Goal: Task Accomplishment & Management: Use online tool/utility

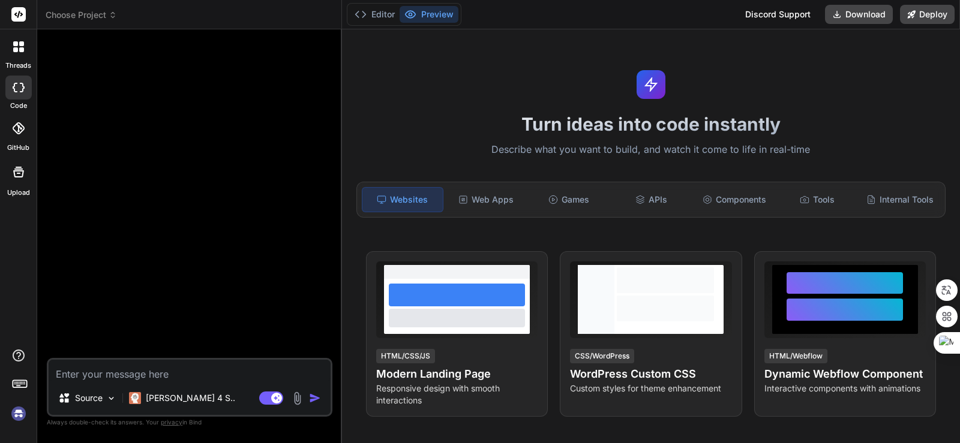
click at [21, 47] on icon at bounding box center [18, 46] width 11 height 11
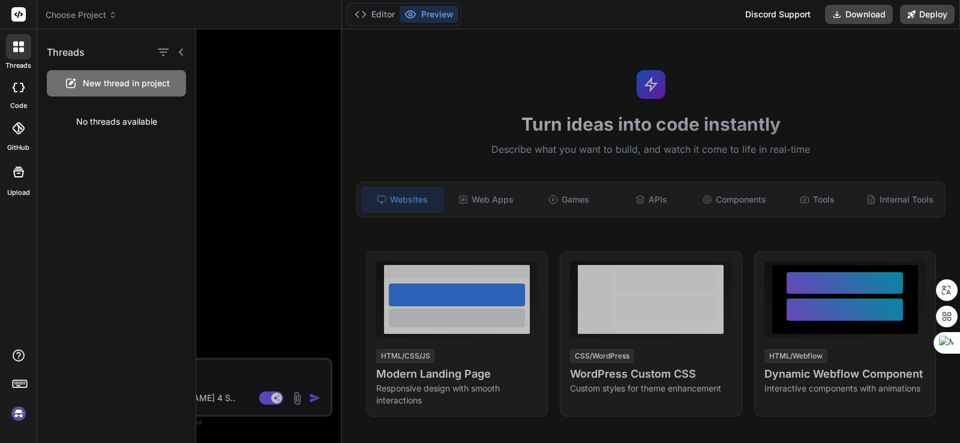
click at [17, 418] on img at bounding box center [18, 414] width 20 height 20
click at [20, 47] on icon at bounding box center [21, 49] width 5 height 5
drag, startPoint x: 21, startPoint y: 46, endPoint x: 56, endPoint y: 50, distance: 35.1
click at [21, 46] on icon at bounding box center [21, 43] width 5 height 5
click at [182, 51] on icon at bounding box center [181, 52] width 10 height 10
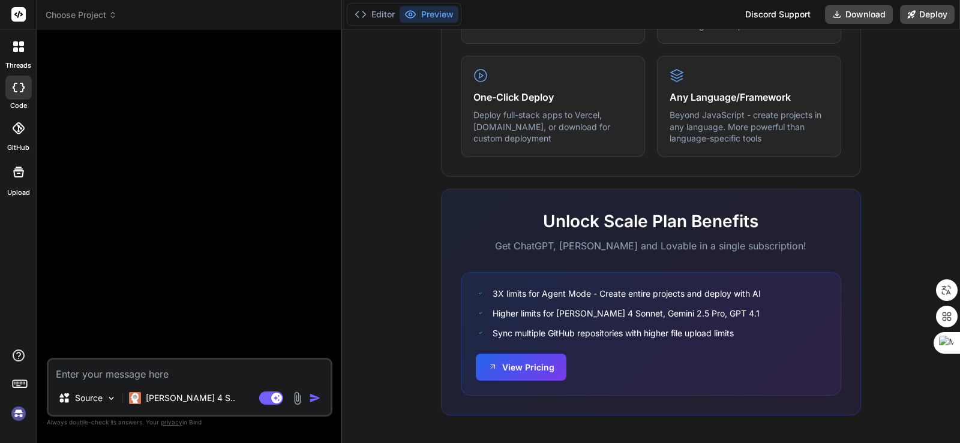
scroll to position [713, 0]
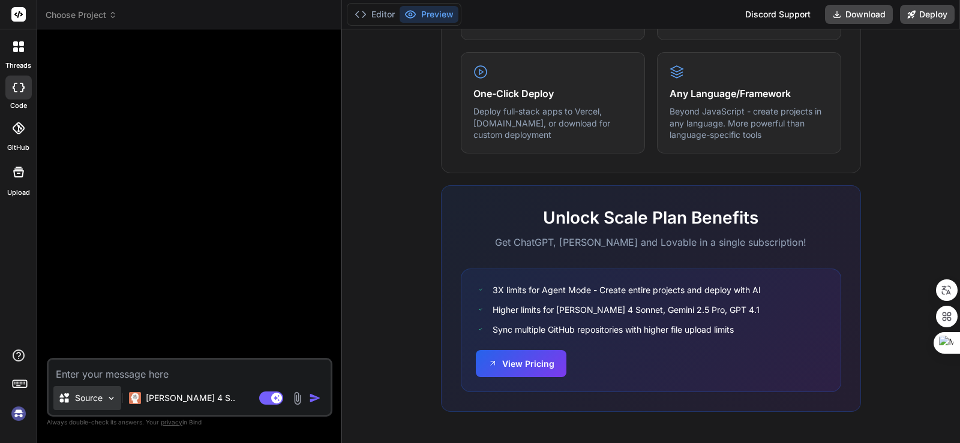
click at [114, 398] on img at bounding box center [111, 399] width 10 height 10
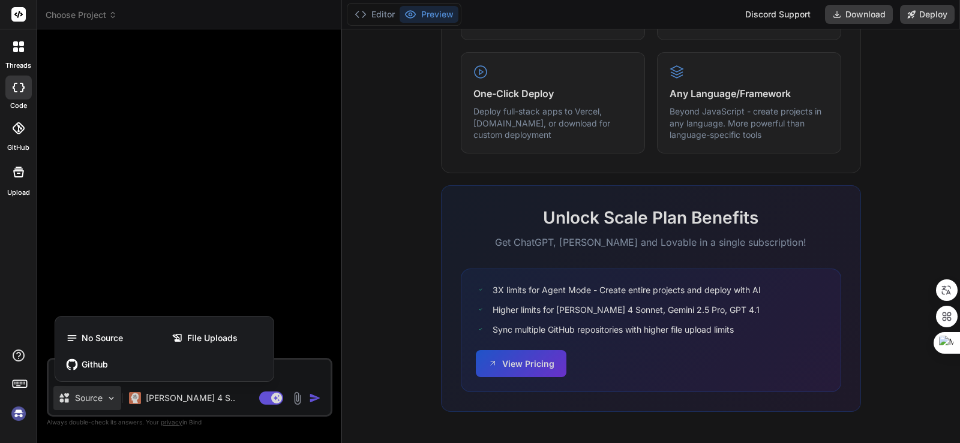
click at [113, 398] on div at bounding box center [480, 221] width 960 height 443
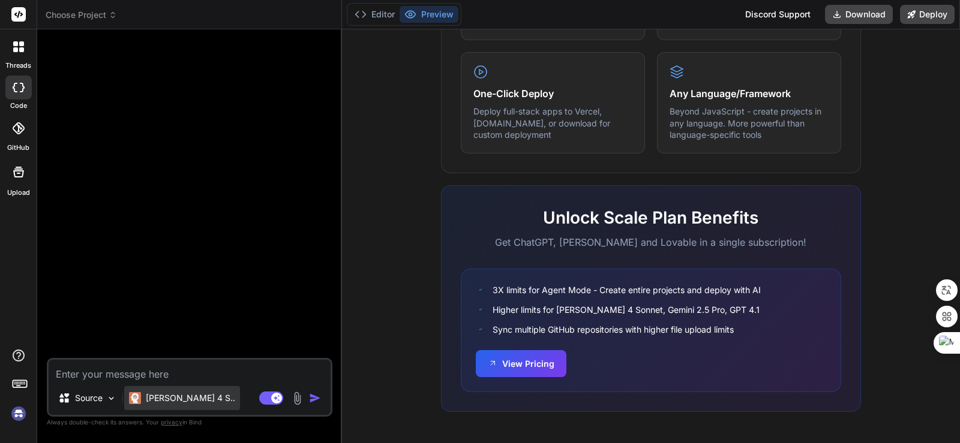
click at [190, 398] on p "Claude 4 S.." at bounding box center [190, 398] width 89 height 12
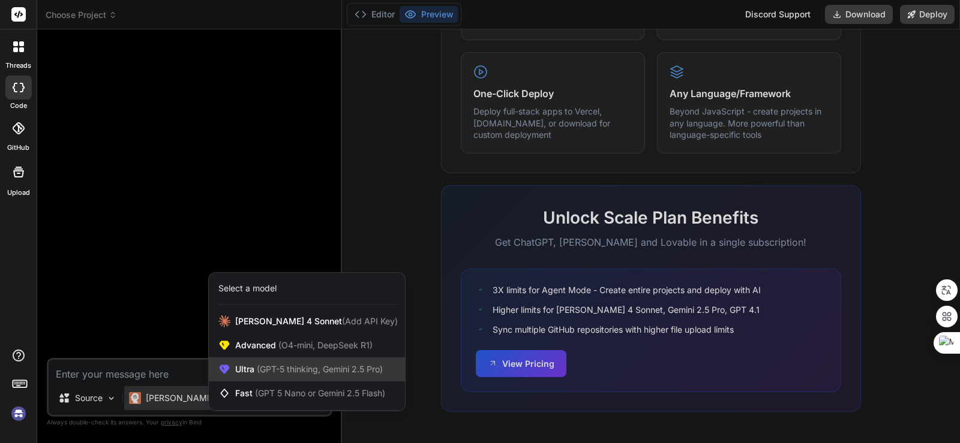
click at [301, 376] on div "Ultra (GPT-5 thinking, Gemini 2.5 Pro)" at bounding box center [307, 370] width 196 height 24
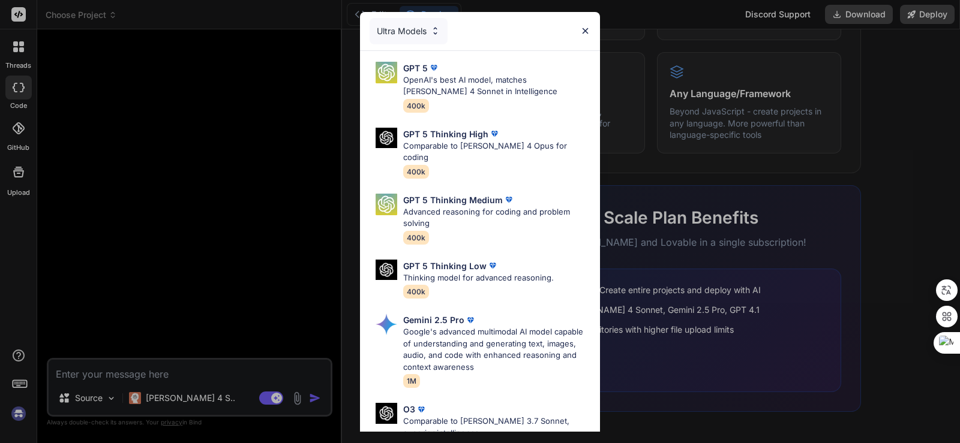
click at [582, 31] on img at bounding box center [585, 31] width 10 height 10
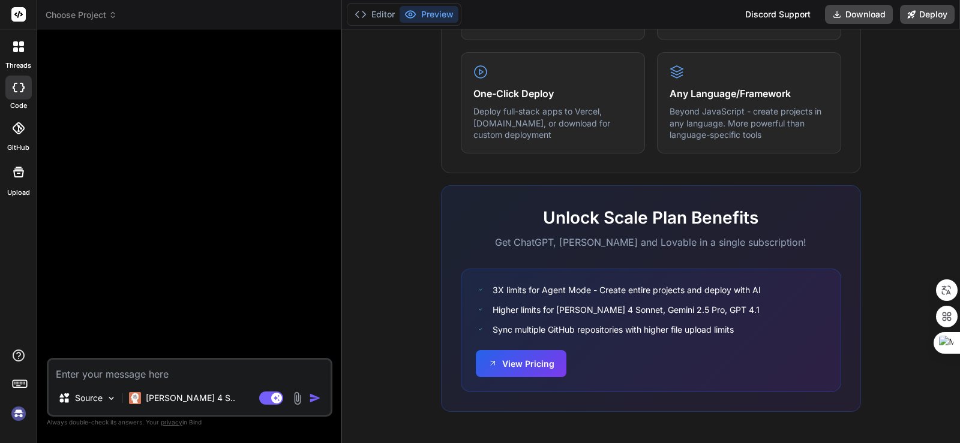
click at [14, 16] on rect at bounding box center [18, 14] width 14 height 14
click at [22, 383] on icon at bounding box center [19, 383] width 17 height 17
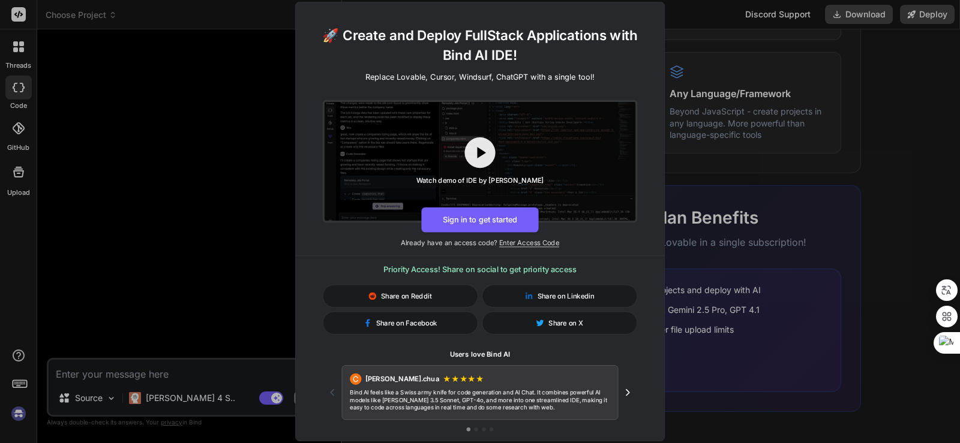
click at [194, 110] on div "🚀 Create and Deploy FullStack Applications with Bind AI IDE! Replace Lovable, C…" at bounding box center [480, 221] width 960 height 443
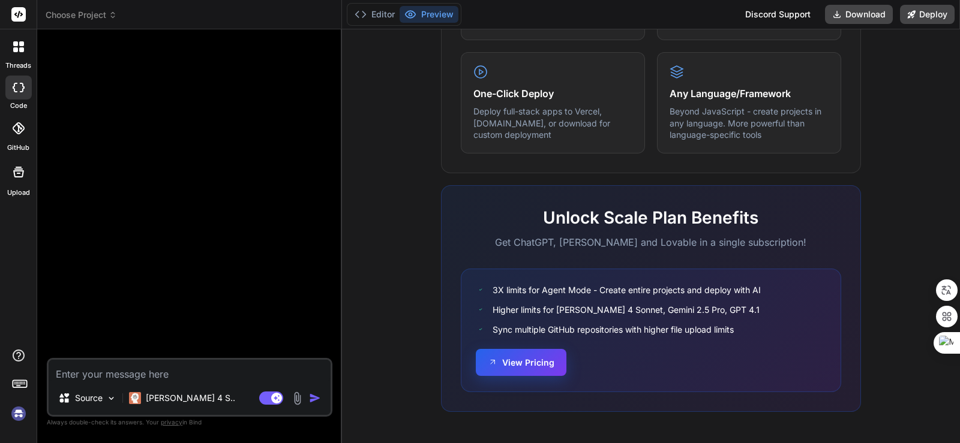
click at [512, 371] on button "View Pricing" at bounding box center [521, 362] width 91 height 27
click at [21, 179] on icon at bounding box center [18, 172] width 14 height 14
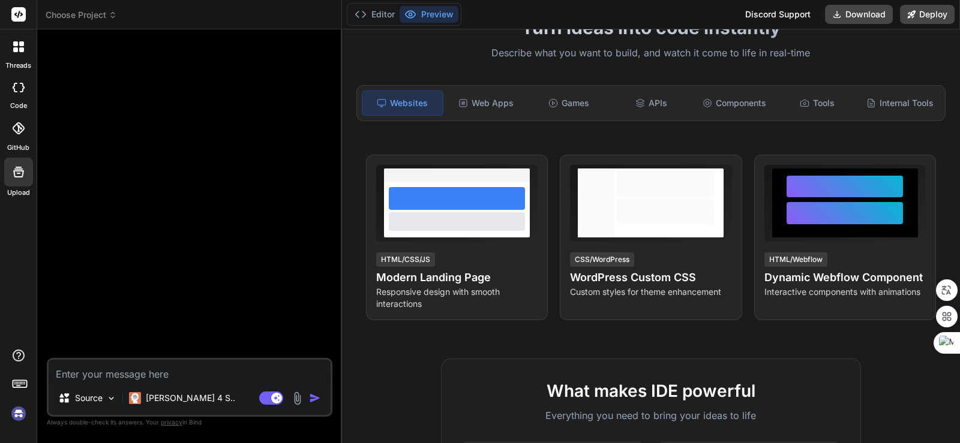
scroll to position [53, 0]
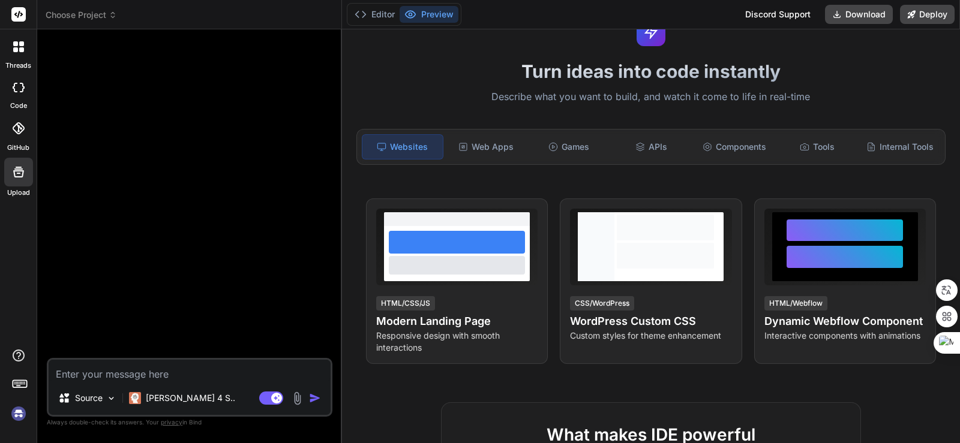
click at [109, 61] on div at bounding box center [190, 198] width 283 height 319
click at [89, 24] on header "Choose Project Created with Pixso." at bounding box center [189, 14] width 305 height 29
click at [17, 47] on icon at bounding box center [18, 46] width 11 height 11
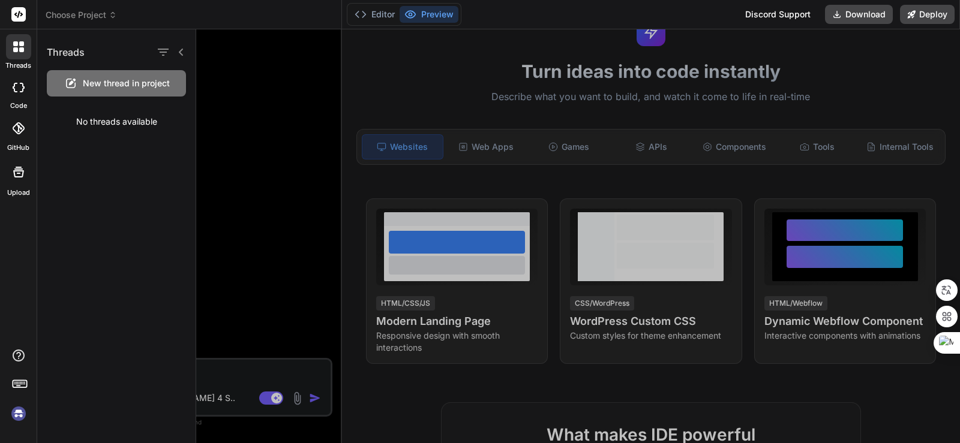
click at [19, 93] on div at bounding box center [18, 88] width 26 height 24
type textarea "x"
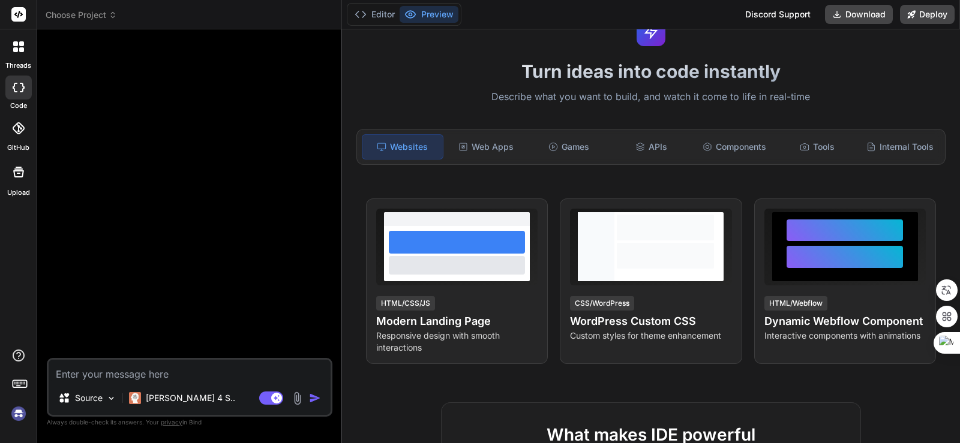
click at [14, 131] on icon at bounding box center [18, 128] width 12 height 12
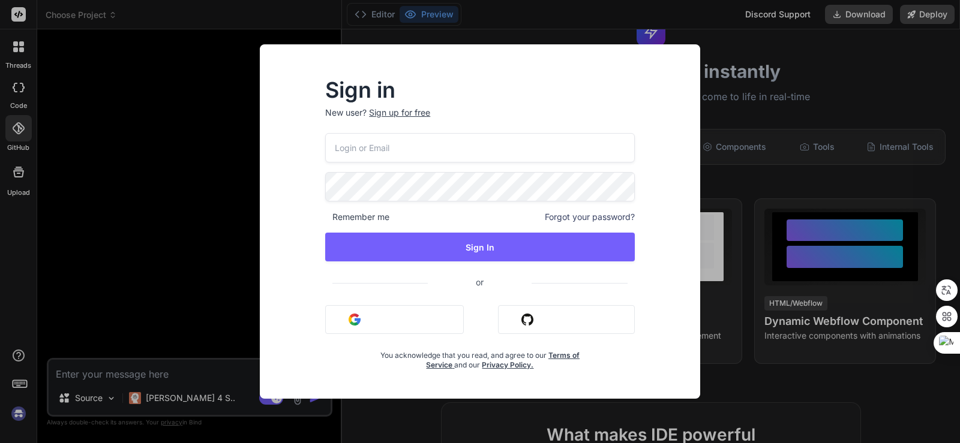
type input "[EMAIL_ADDRESS][DOMAIN_NAME]"
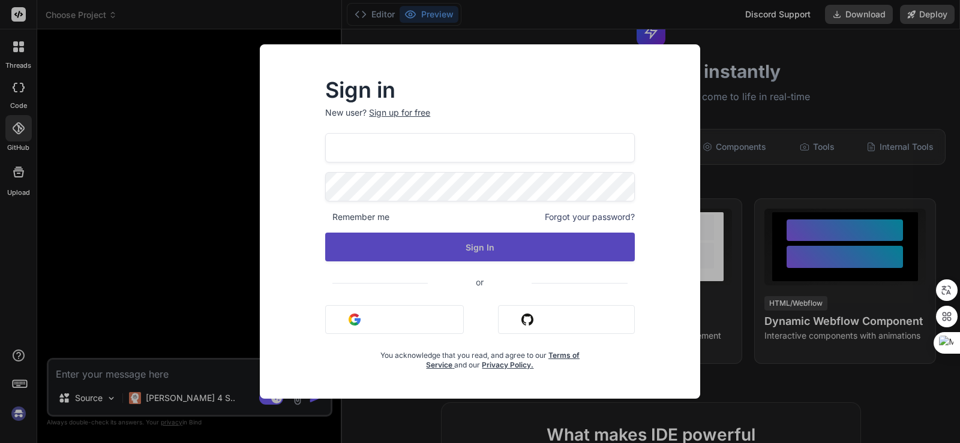
click at [492, 247] on button "Sign In" at bounding box center [480, 247] width 310 height 29
click at [349, 256] on button "Sign In" at bounding box center [480, 247] width 310 height 29
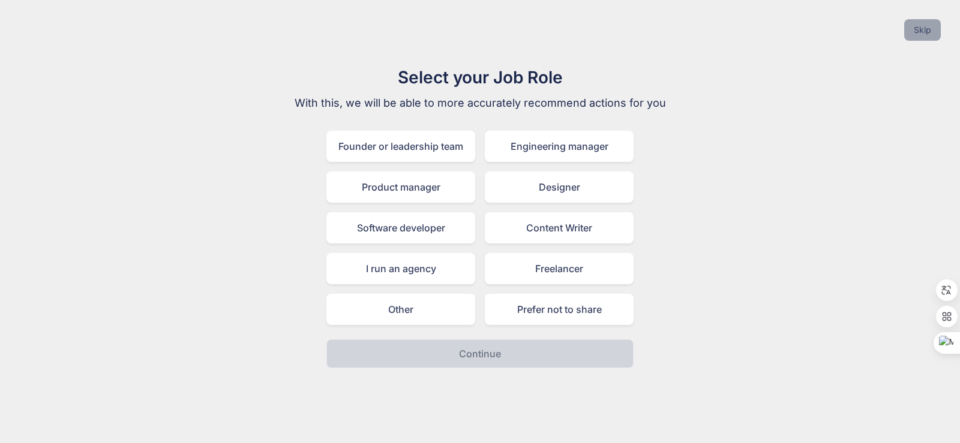
click at [926, 27] on button "Skip" at bounding box center [922, 30] width 37 height 22
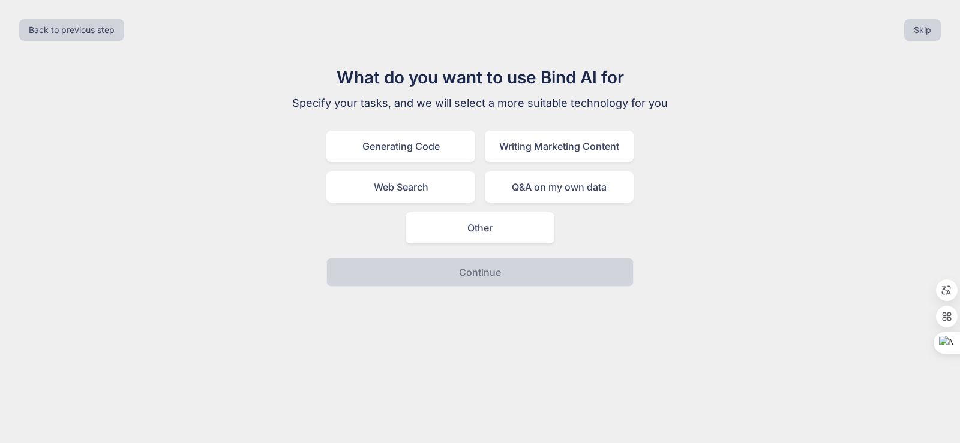
drag, startPoint x: 903, startPoint y: 16, endPoint x: 920, endPoint y: 18, distance: 17.5
click at [905, 17] on div "Back to previous step Skip" at bounding box center [480, 30] width 941 height 41
click at [931, 24] on button "Skip" at bounding box center [922, 30] width 37 height 22
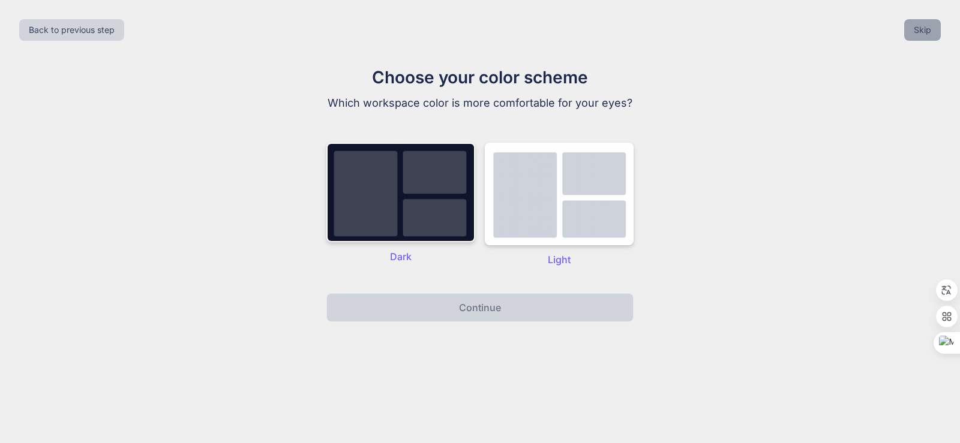
click at [930, 28] on button "Skip" at bounding box center [922, 30] width 37 height 22
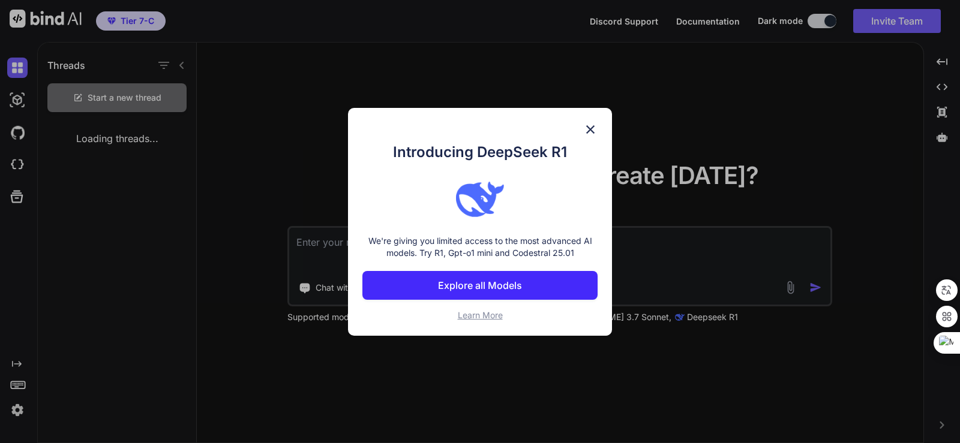
click at [926, 31] on div "Introducing DeepSeek R1 We're giving you limited access to the most advanced AI…" at bounding box center [480, 221] width 960 height 443
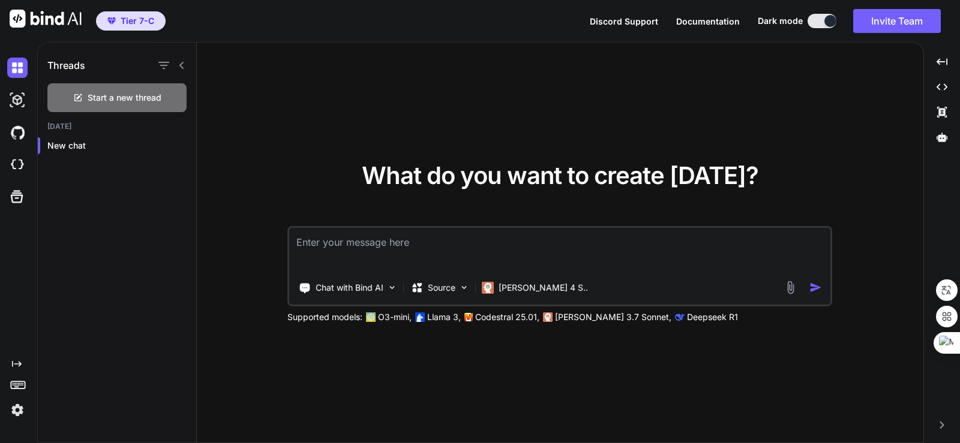
click at [375, 253] on textarea at bounding box center [559, 250] width 541 height 44
click at [819, 19] on button at bounding box center [821, 21] width 29 height 14
drag, startPoint x: 816, startPoint y: 23, endPoint x: 818, endPoint y: 29, distance: 6.8
click at [817, 24] on button at bounding box center [821, 21] width 29 height 14
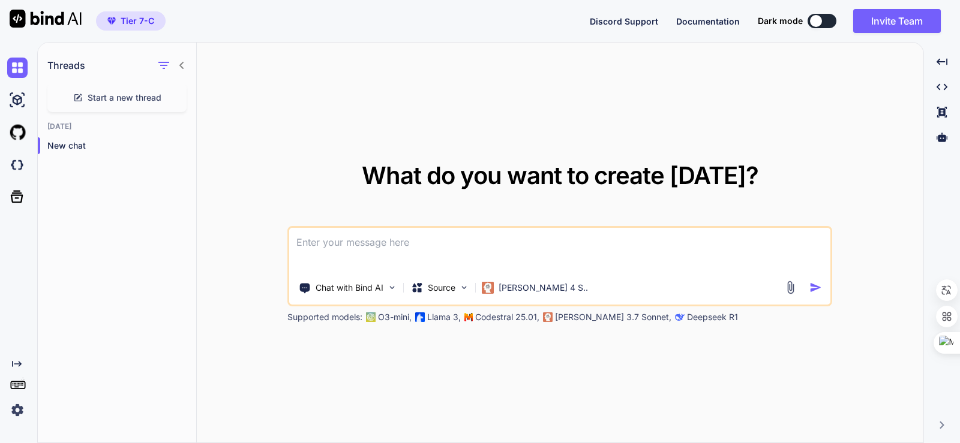
click at [15, 415] on img at bounding box center [17, 410] width 20 height 20
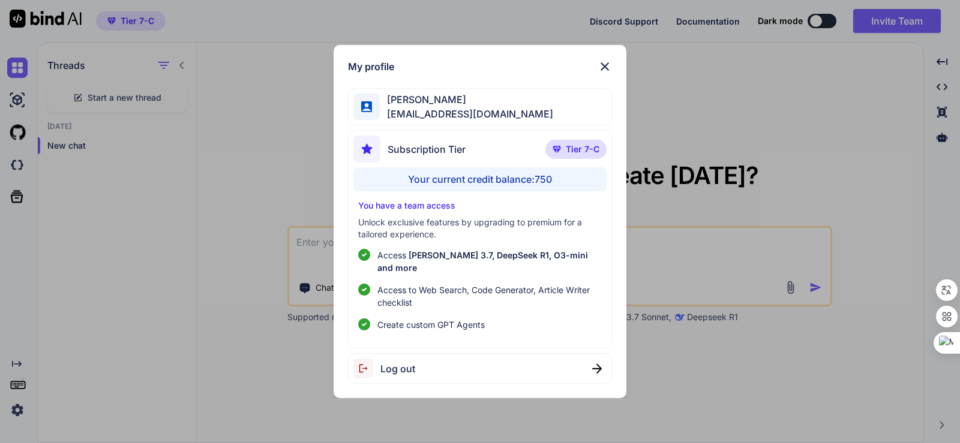
click at [607, 71] on img at bounding box center [605, 66] width 14 height 14
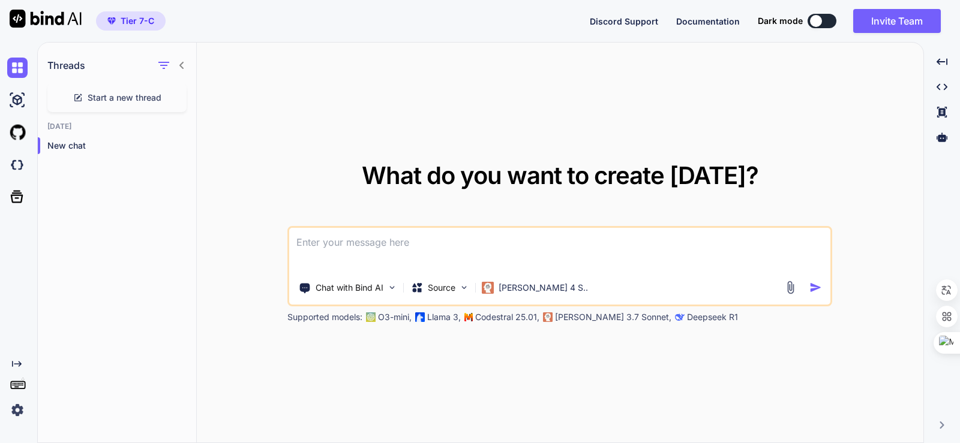
click at [434, 260] on textarea at bounding box center [559, 250] width 541 height 44
click at [545, 292] on p "Claude 4 S.." at bounding box center [543, 288] width 89 height 12
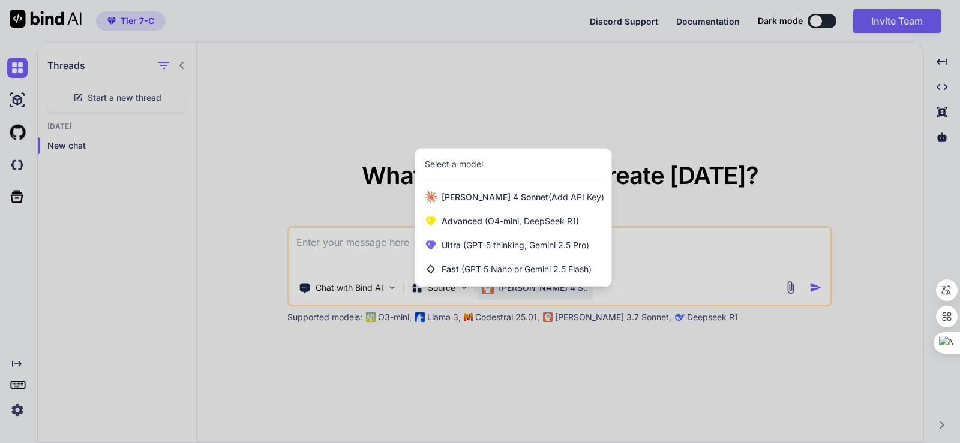
click at [690, 256] on div at bounding box center [480, 221] width 960 height 443
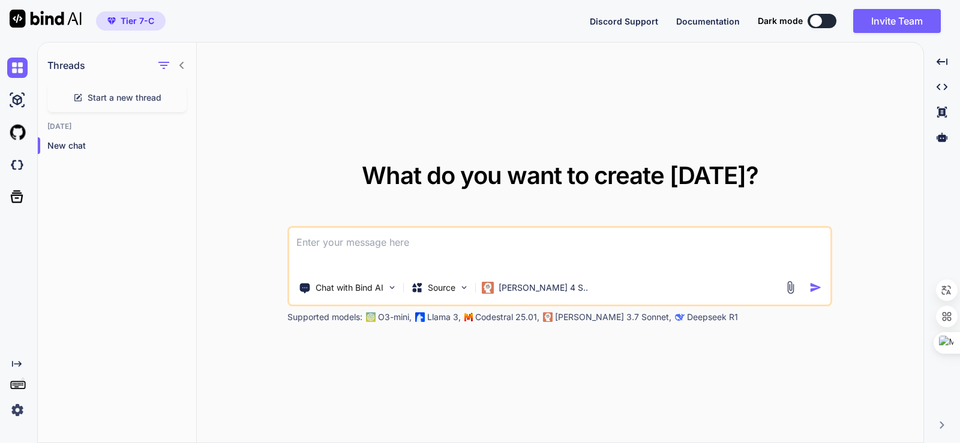
click at [479, 254] on textarea at bounding box center [559, 250] width 541 height 44
click at [14, 100] on img at bounding box center [17, 100] width 20 height 20
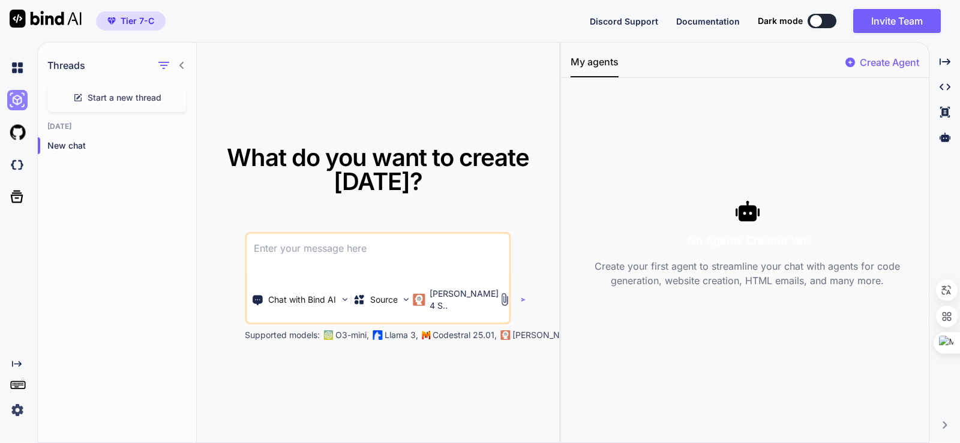
click at [17, 100] on img at bounding box center [17, 100] width 20 height 20
click at [19, 139] on img at bounding box center [17, 132] width 20 height 20
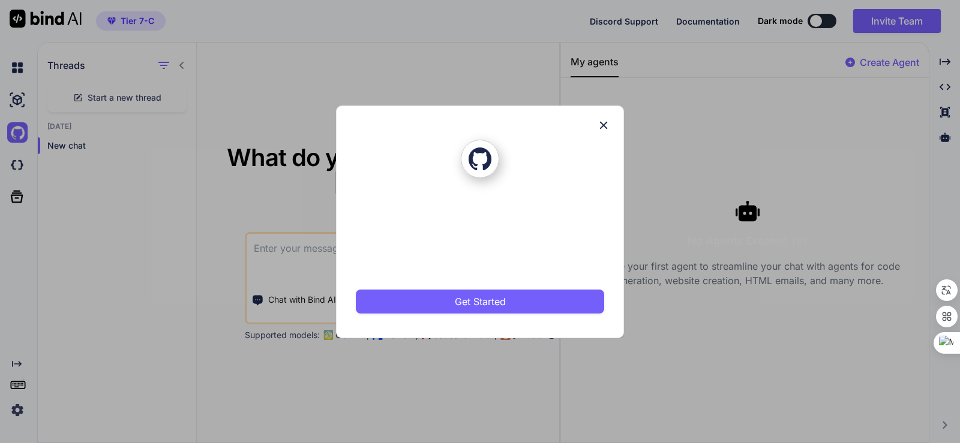
click at [603, 120] on icon at bounding box center [603, 125] width 13 height 13
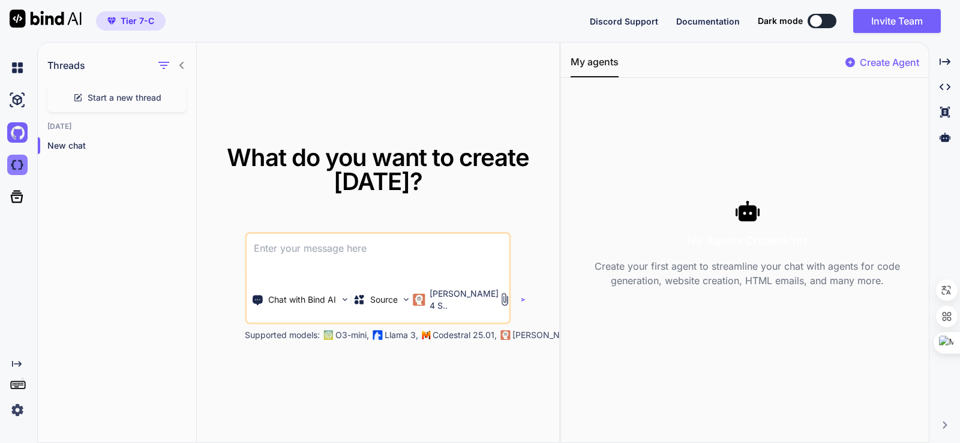
click at [10, 167] on img at bounding box center [17, 165] width 20 height 20
click at [20, 198] on icon at bounding box center [16, 196] width 17 height 17
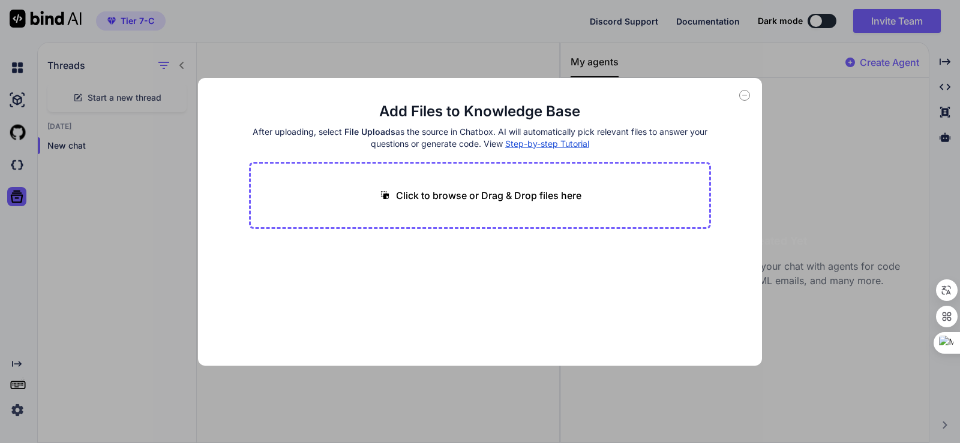
click at [742, 94] on icon at bounding box center [744, 95] width 11 height 11
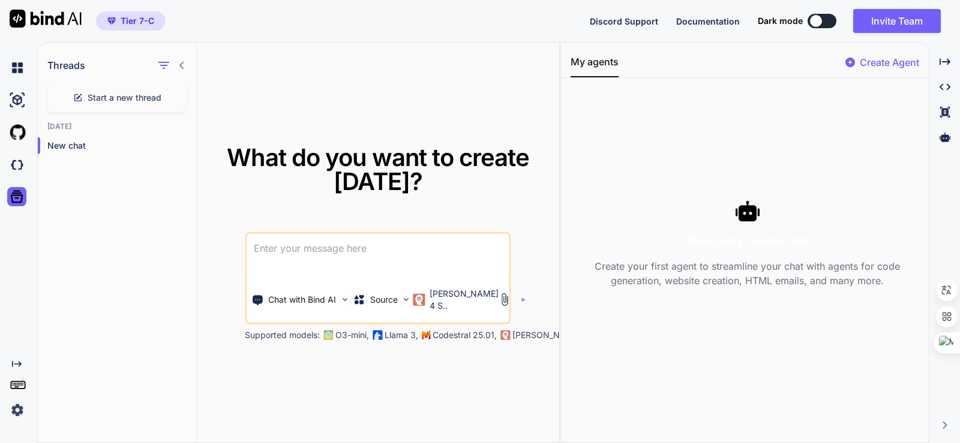
click at [14, 336] on div "Created with Pixso." at bounding box center [16, 236] width 32 height 369
click at [15, 410] on img at bounding box center [17, 410] width 20 height 20
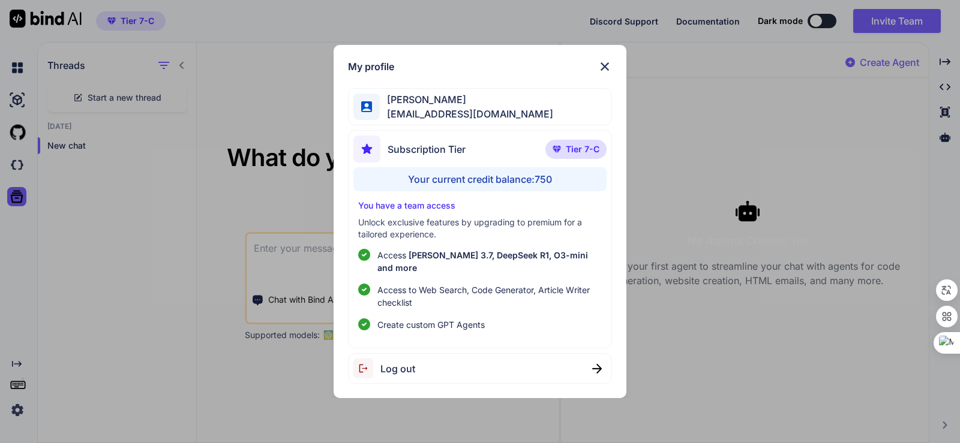
click at [607, 66] on img at bounding box center [605, 66] width 14 height 14
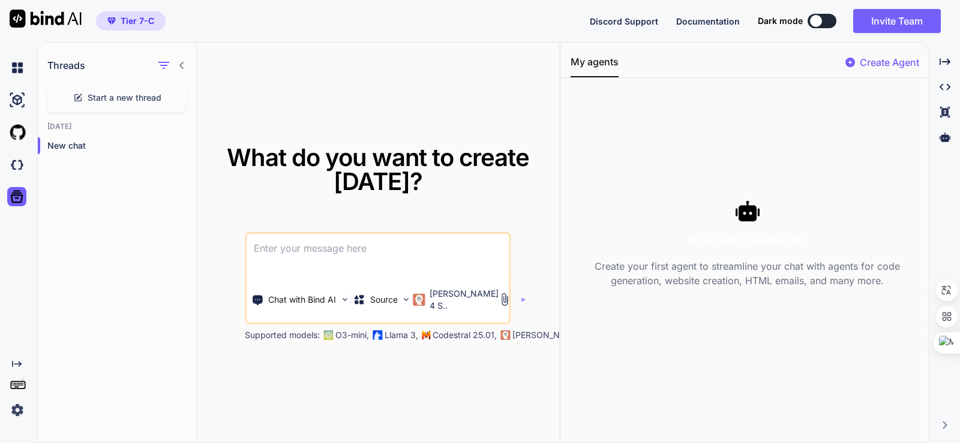
click at [16, 385] on icon at bounding box center [18, 384] width 17 height 17
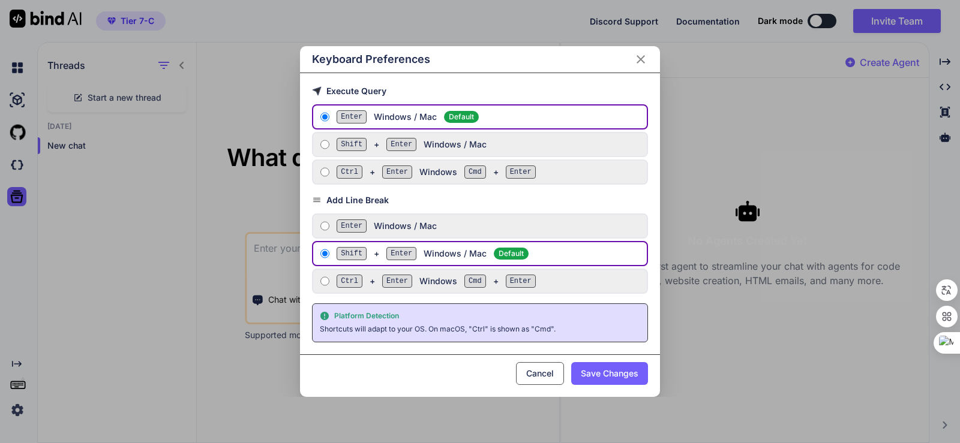
click at [638, 56] on icon "Close" at bounding box center [641, 59] width 8 height 8
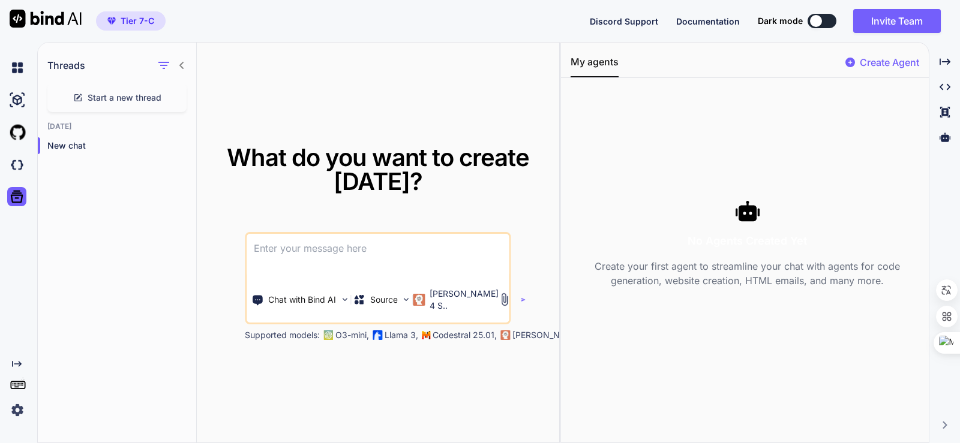
click at [16, 407] on img at bounding box center [17, 410] width 20 height 20
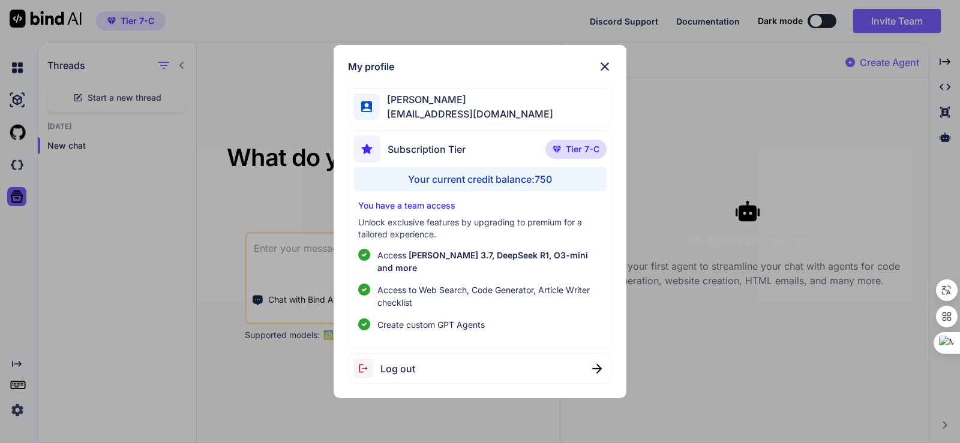
click at [407, 212] on p "You have a team access" at bounding box center [480, 206] width 244 height 12
click at [562, 159] on p "Tier 7-C" at bounding box center [575, 149] width 61 height 19
click at [607, 71] on img at bounding box center [605, 66] width 14 height 14
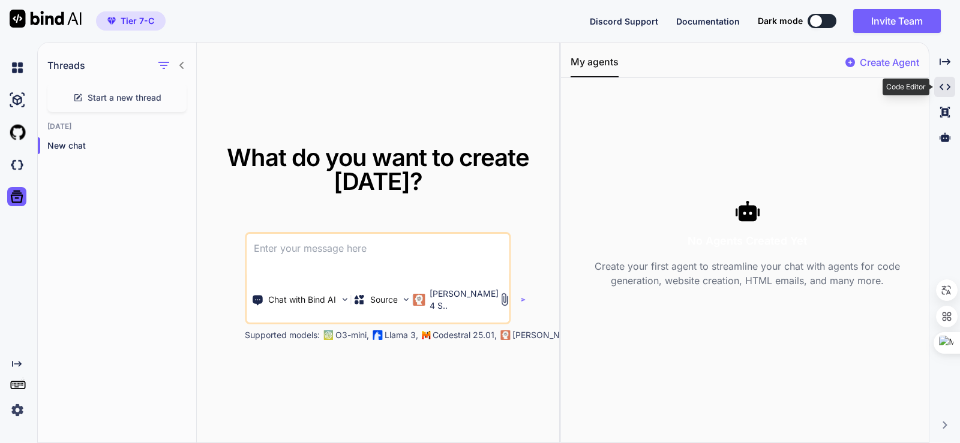
click at [948, 89] on icon "Created with Pixso." at bounding box center [944, 87] width 11 height 11
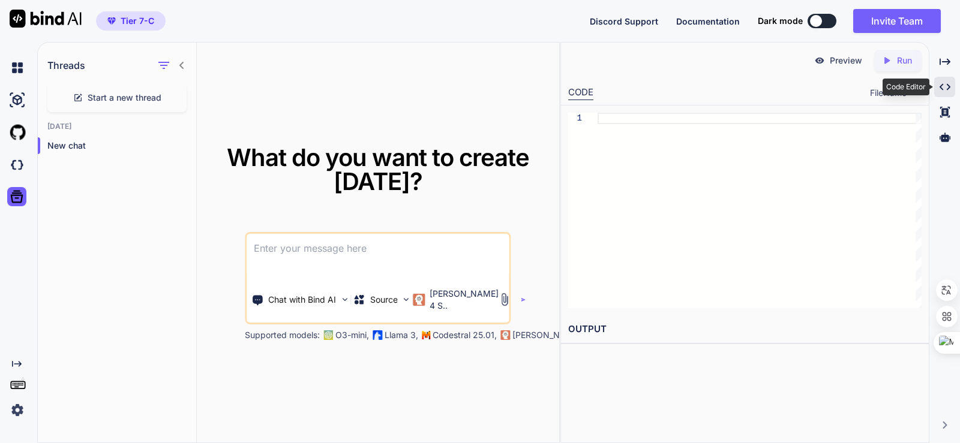
click at [948, 89] on icon "Created with Pixso." at bounding box center [944, 87] width 11 height 11
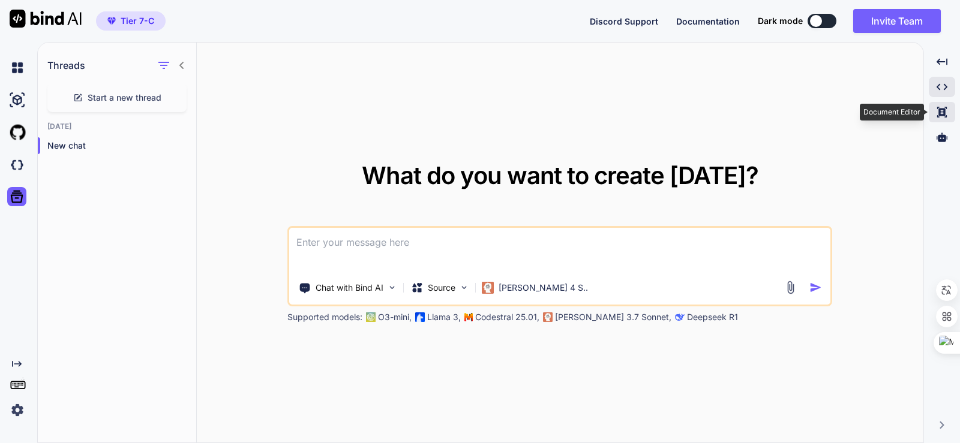
click at [938, 116] on icon at bounding box center [942, 112] width 10 height 11
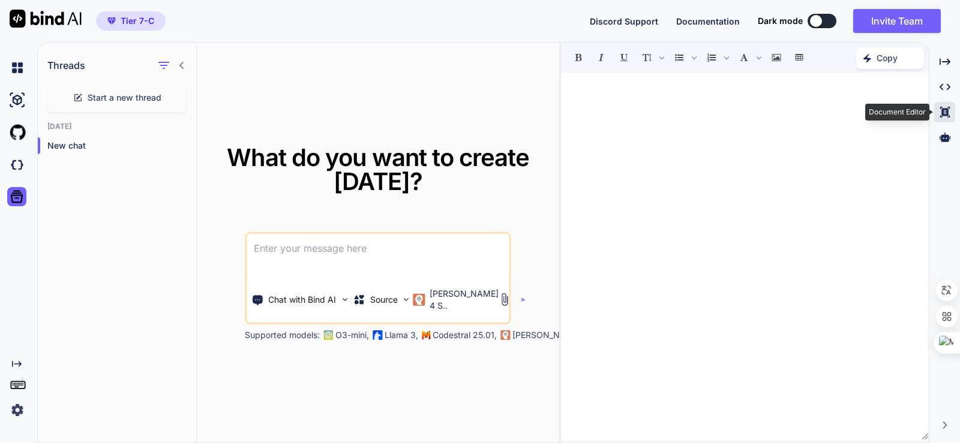
click at [938, 116] on div "Created with Pixso." at bounding box center [944, 112] width 21 height 20
type textarea "x"
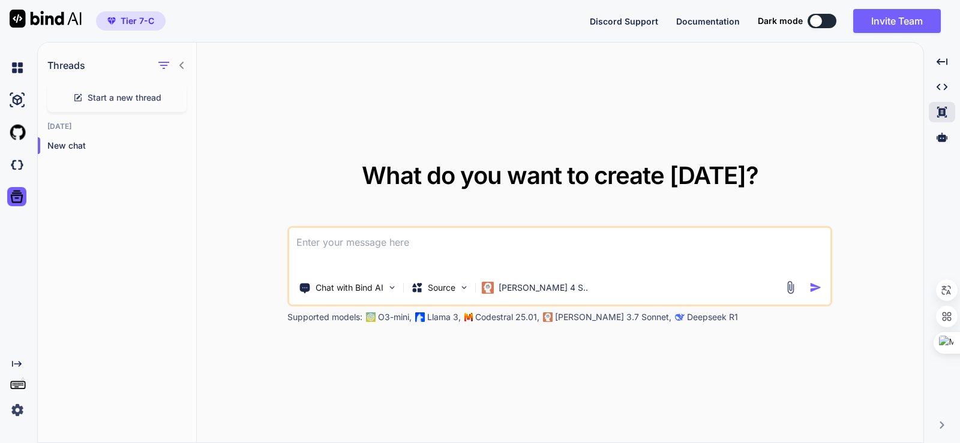
click at [309, 242] on textarea at bounding box center [559, 250] width 541 height 44
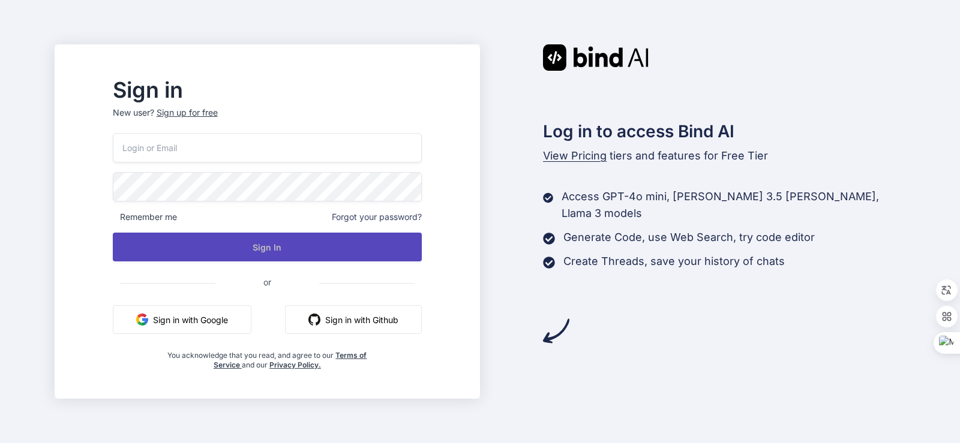
type input "[EMAIL_ADDRESS][DOMAIN_NAME]"
click at [257, 252] on button "Sign In" at bounding box center [267, 247] width 309 height 29
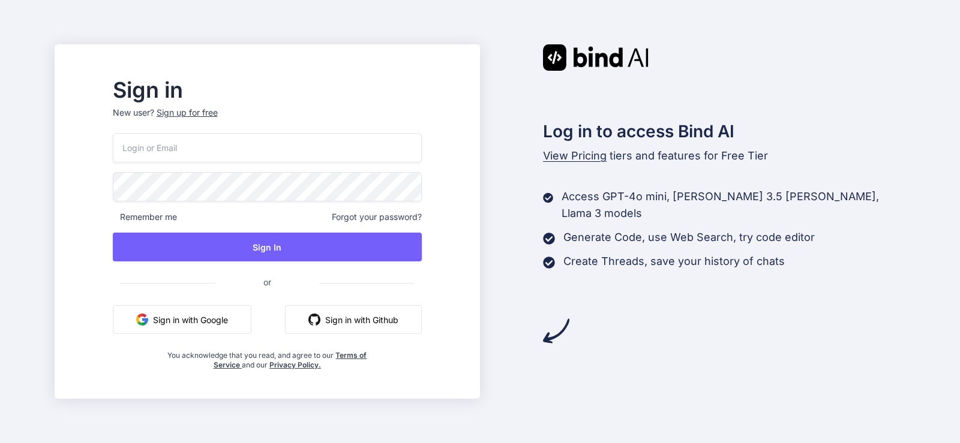
type input "[EMAIL_ADDRESS][DOMAIN_NAME]"
click at [195, 322] on button "Sign in with Google" at bounding box center [182, 319] width 139 height 29
type input "[EMAIL_ADDRESS][DOMAIN_NAME]"
